Goal: Entertainment & Leisure: Consume media (video, audio)

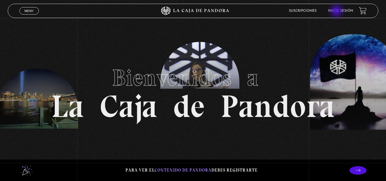
click at [338, 12] on link "Inicie sesión" at bounding box center [340, 10] width 25 height 3
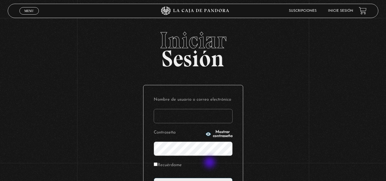
type input "marguiss24@yahoo.com"
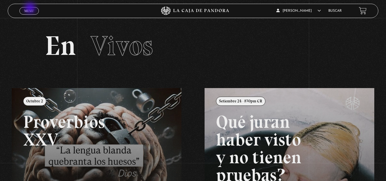
click at [31, 9] on span "Menu" at bounding box center [28, 10] width 9 height 3
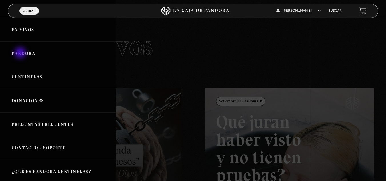
click at [21, 53] on link "Pandora" at bounding box center [58, 54] width 116 height 24
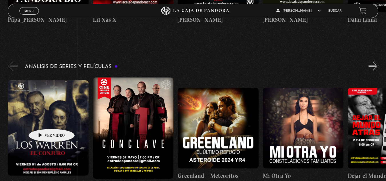
click at [43, 122] on figure at bounding box center [48, 127] width 81 height 95
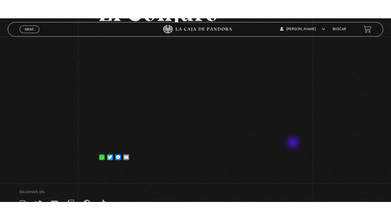
scroll to position [71, 0]
